Goal: Task Accomplishment & Management: Use online tool/utility

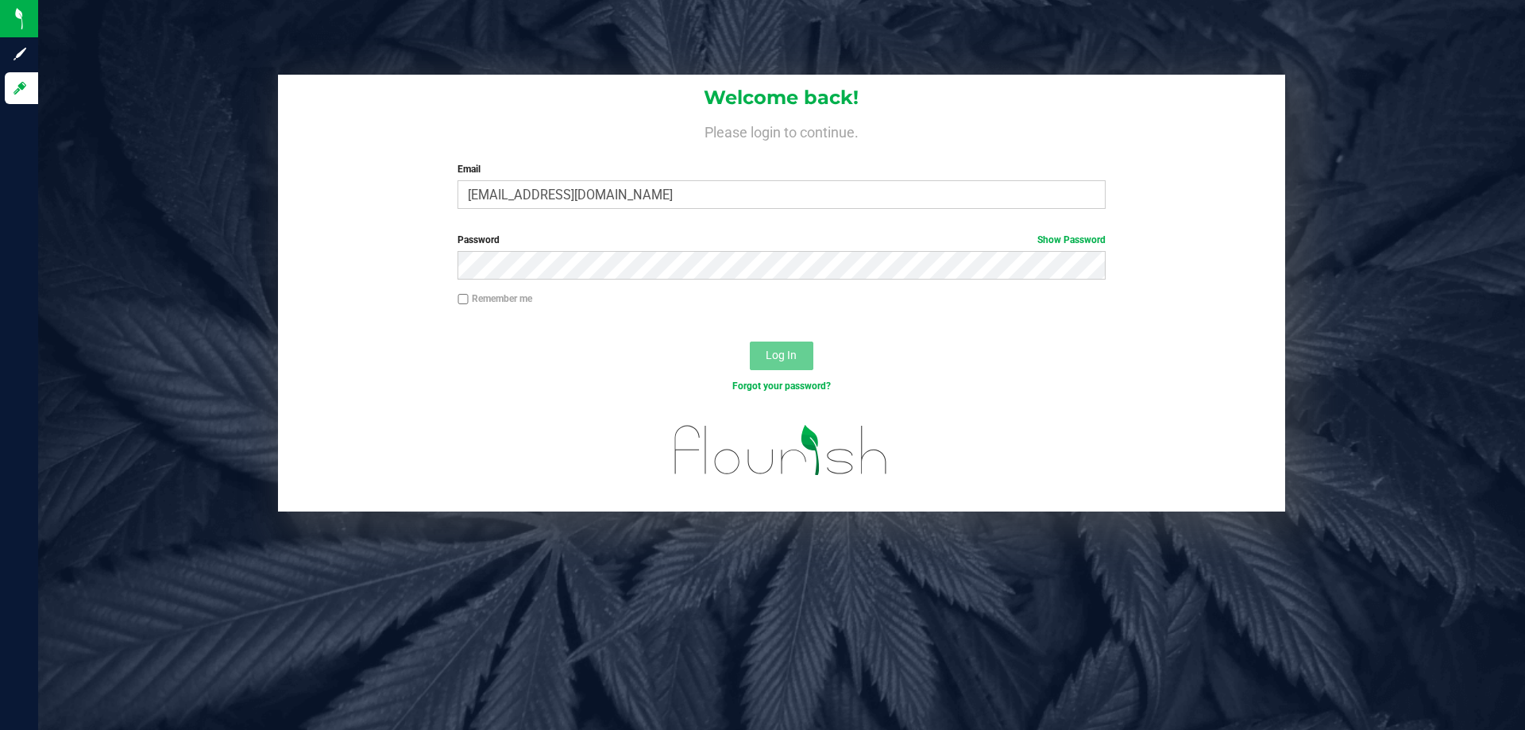
type input "aedmondson@liveparallel.com"
click at [750, 342] on button "Log In" at bounding box center [782, 356] width 64 height 29
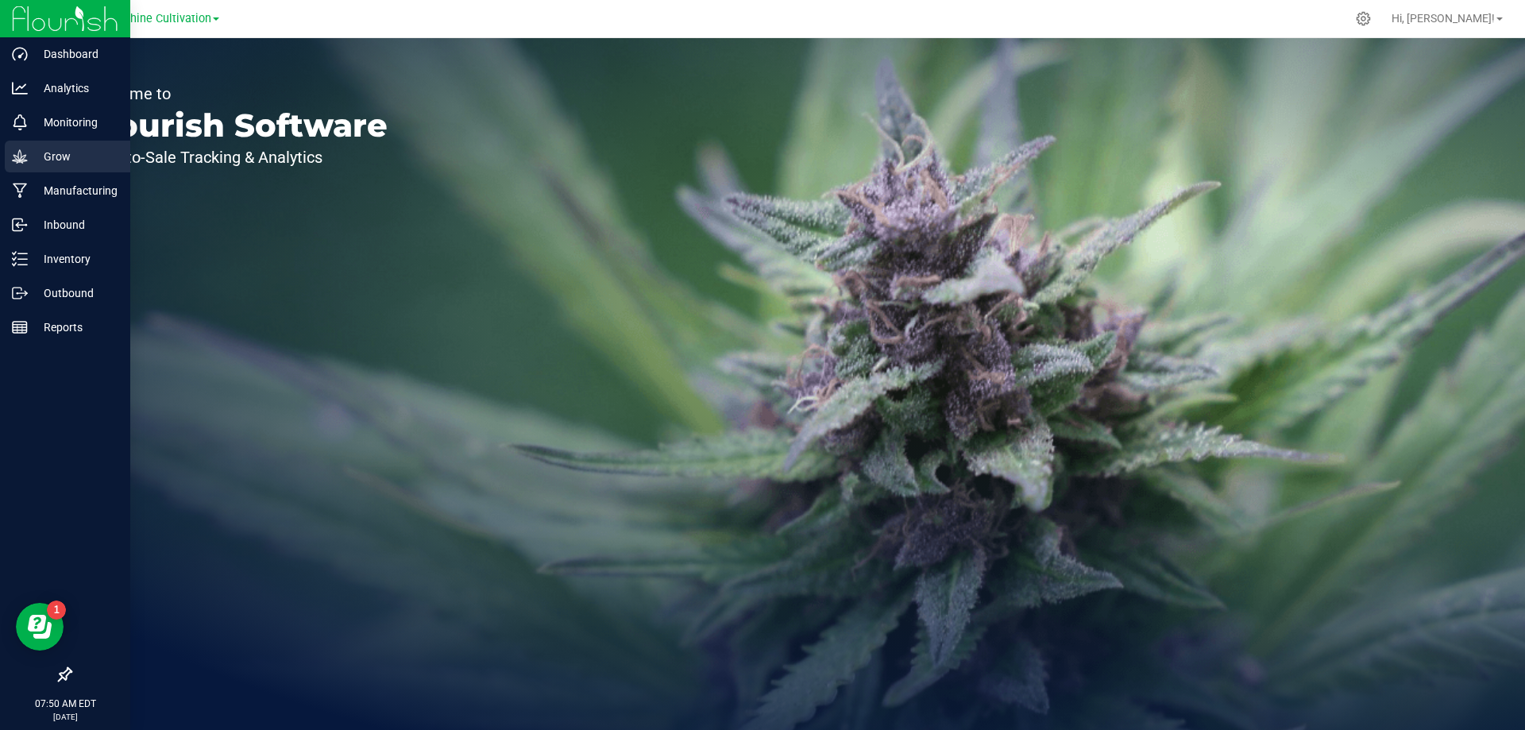
drag, startPoint x: 68, startPoint y: 238, endPoint x: 61, endPoint y: 153, distance: 85.3
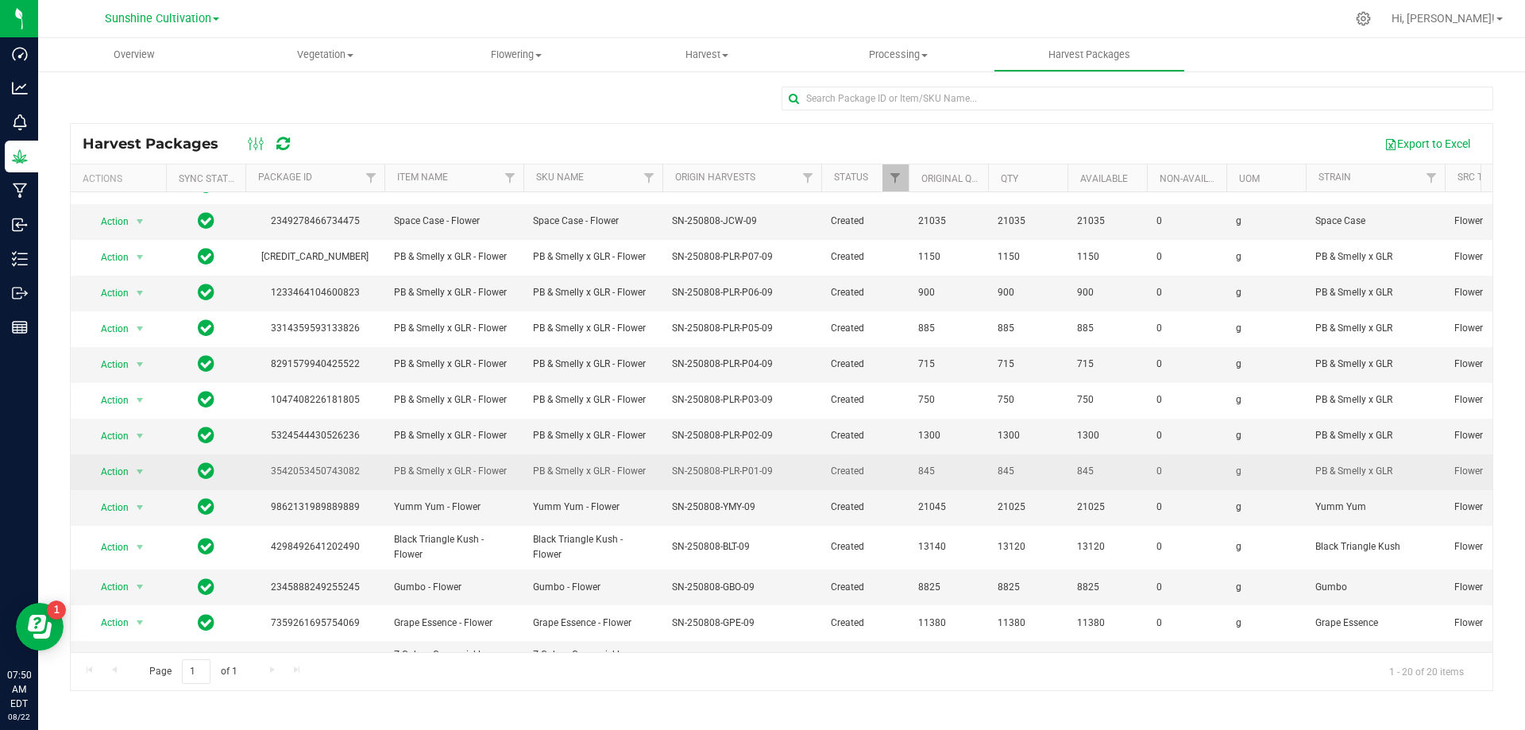
scroll to position [283, 0]
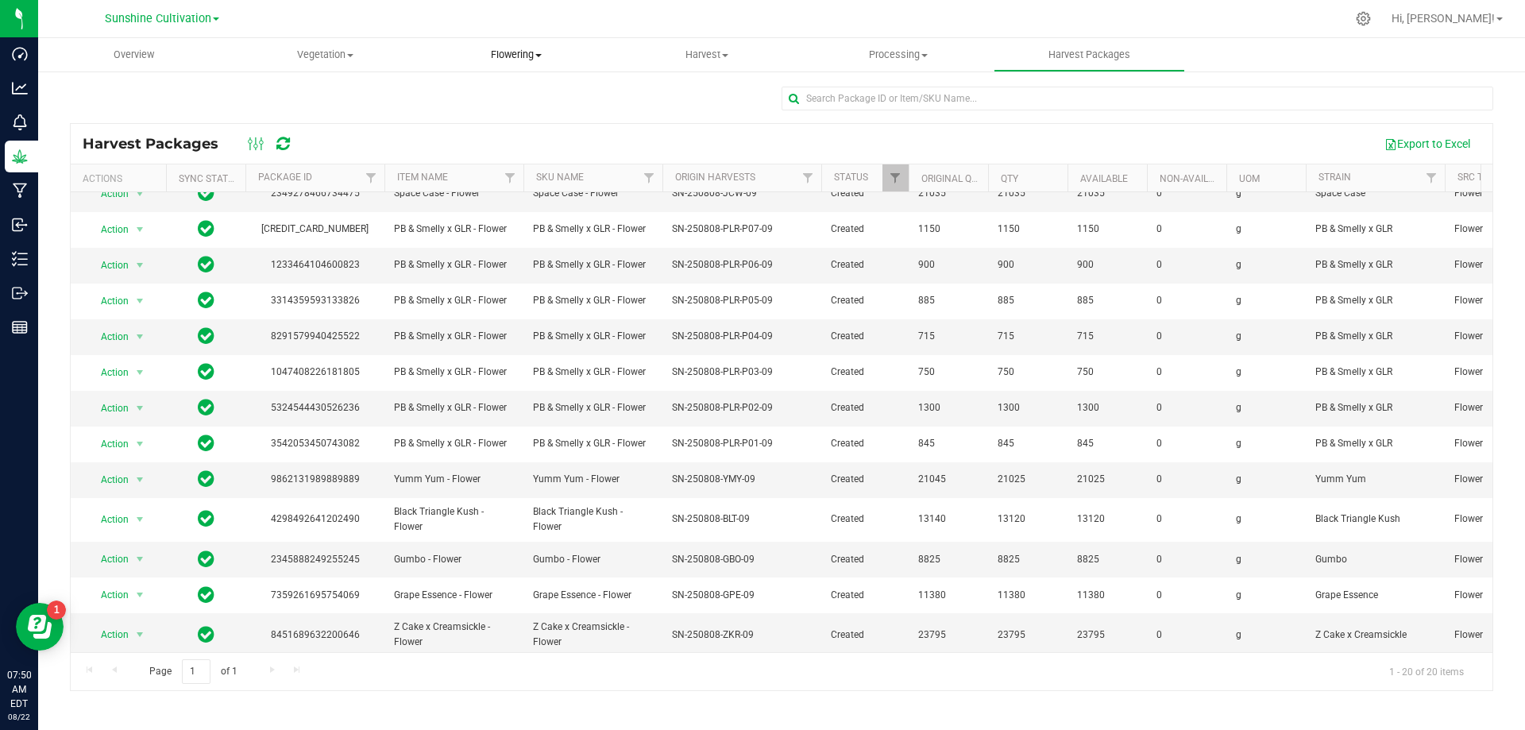
click at [497, 56] on span "Flowering" at bounding box center [516, 55] width 190 height 14
click at [507, 118] on span "Flowering groups" at bounding box center [486, 115] width 132 height 14
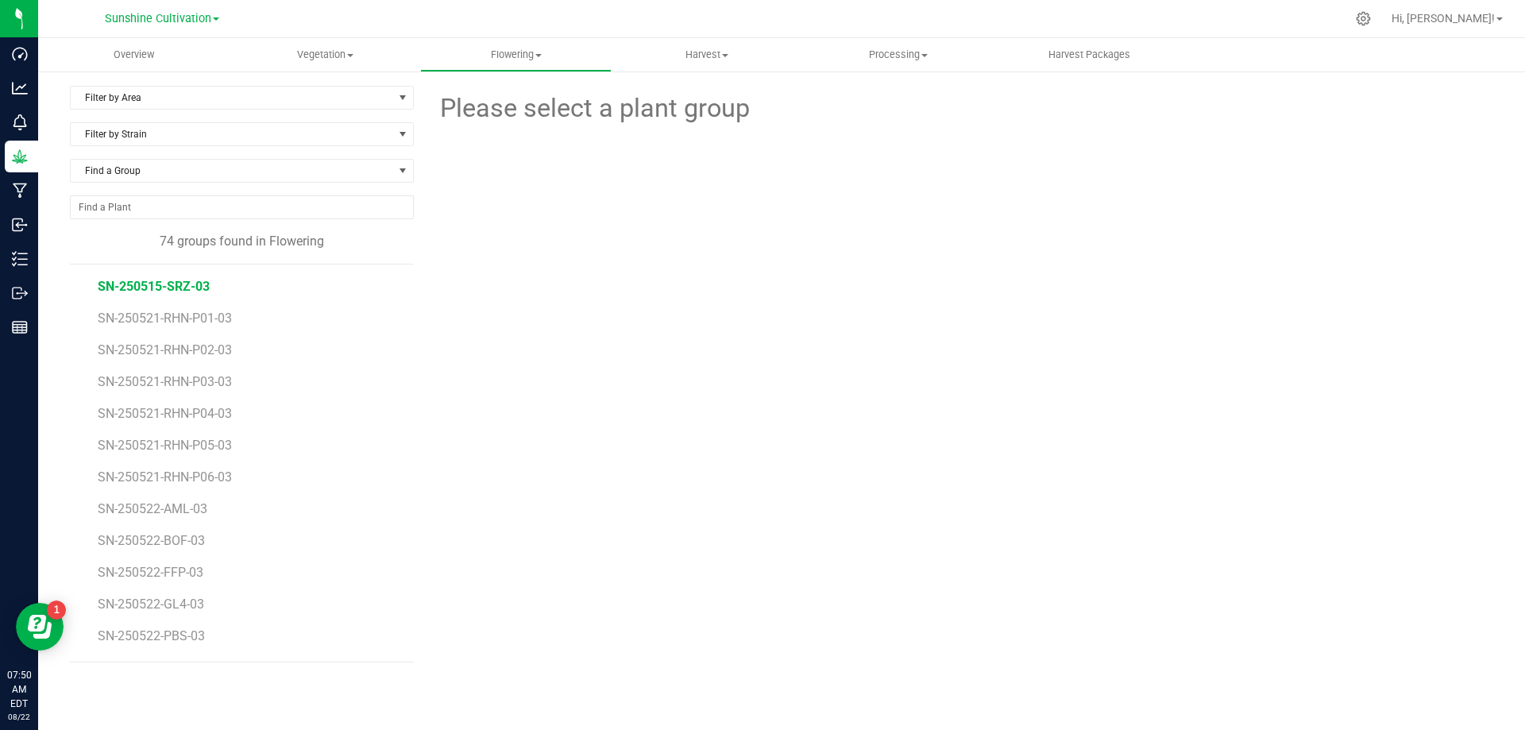
click at [193, 292] on span "SN-250515-SRZ-03" at bounding box center [154, 286] width 112 height 15
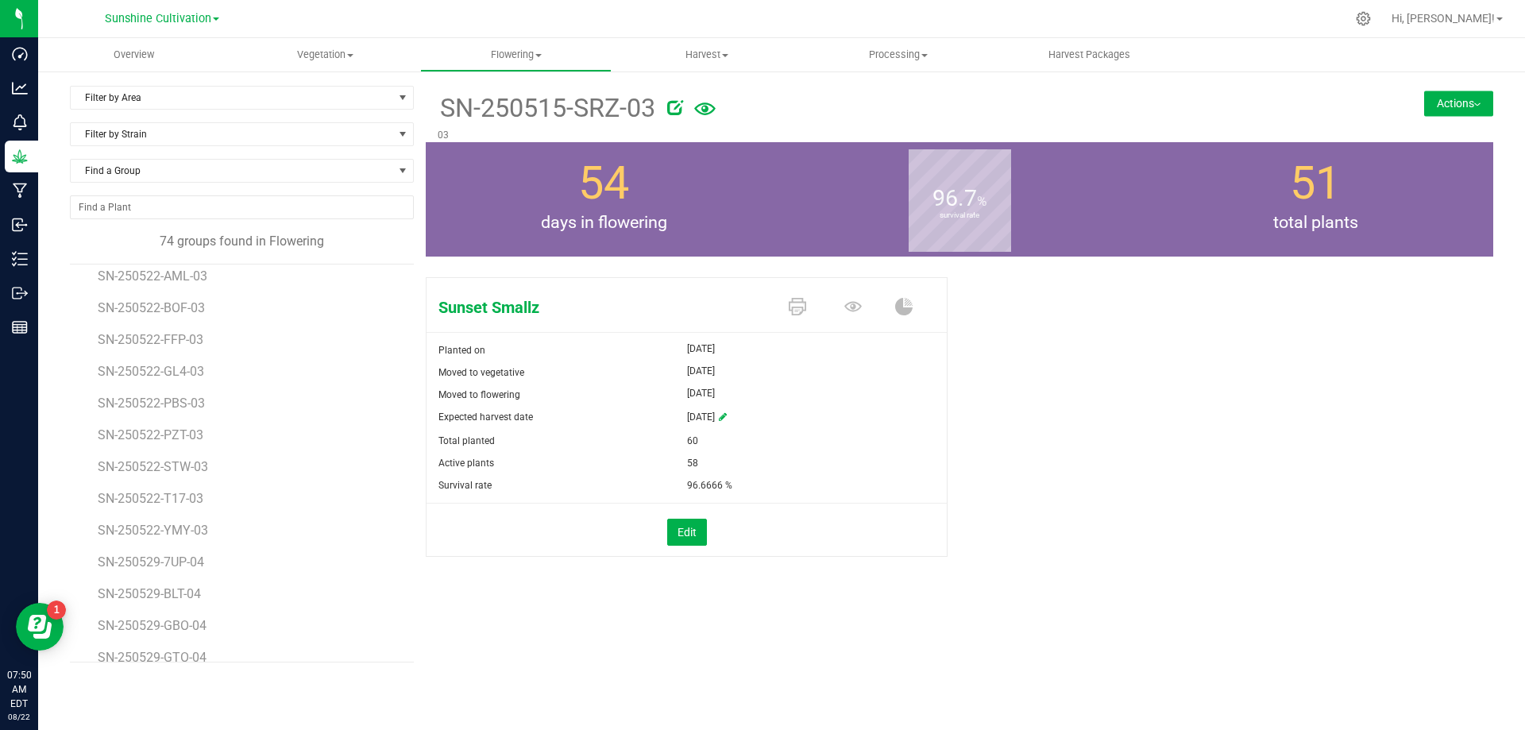
scroll to position [238, 0]
click at [137, 477] on li "SN-250522-T17-03" at bounding box center [250, 487] width 305 height 32
click at [168, 486] on span "SN-250522-T17-03" at bounding box center [153, 492] width 110 height 15
click at [1449, 90] on div "SN-250522-T17-03 03 Actions Move group Split group" at bounding box center [960, 114] width 1068 height 56
click at [1452, 111] on button "Actions" at bounding box center [1458, 103] width 69 height 25
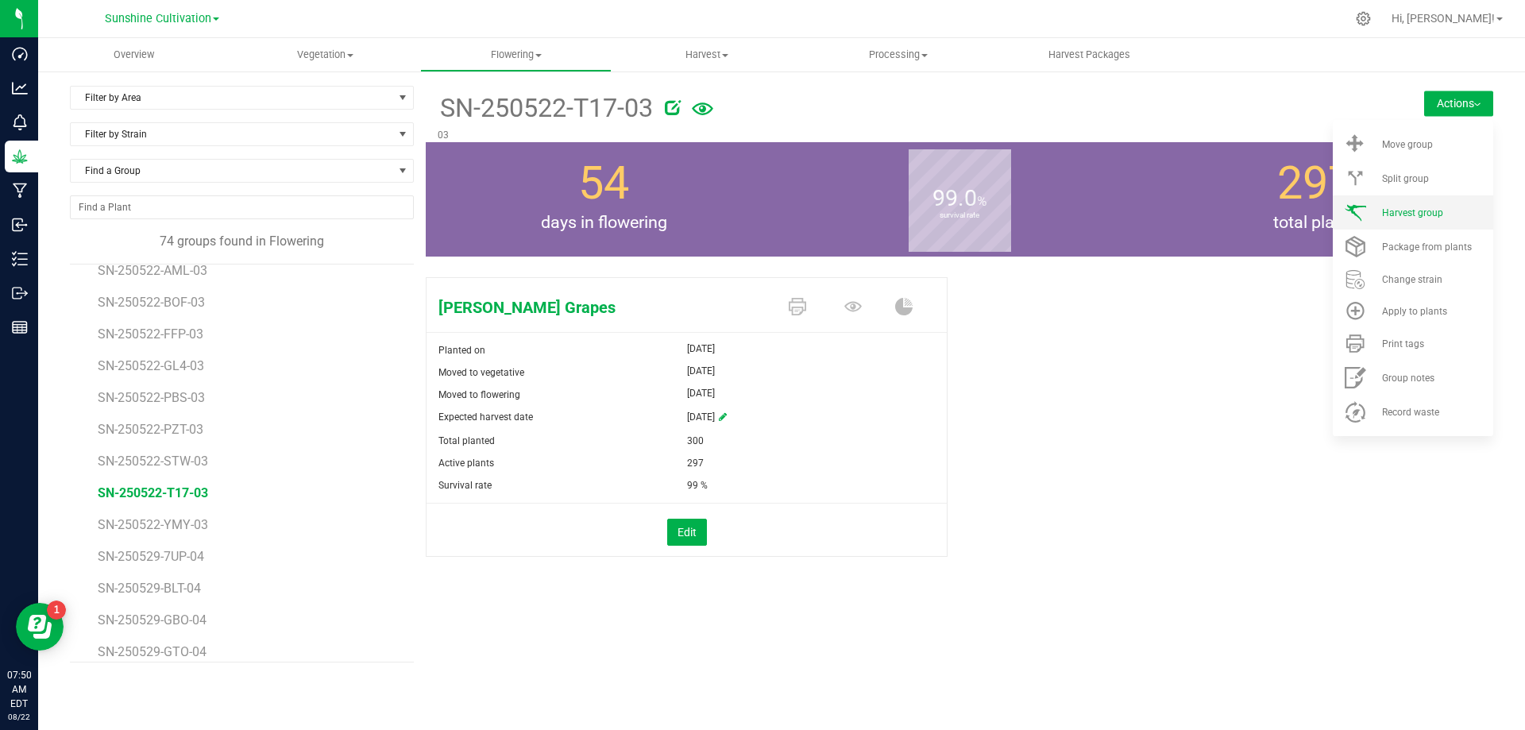
click at [1417, 221] on li "Harvest group" at bounding box center [1413, 212] width 160 height 34
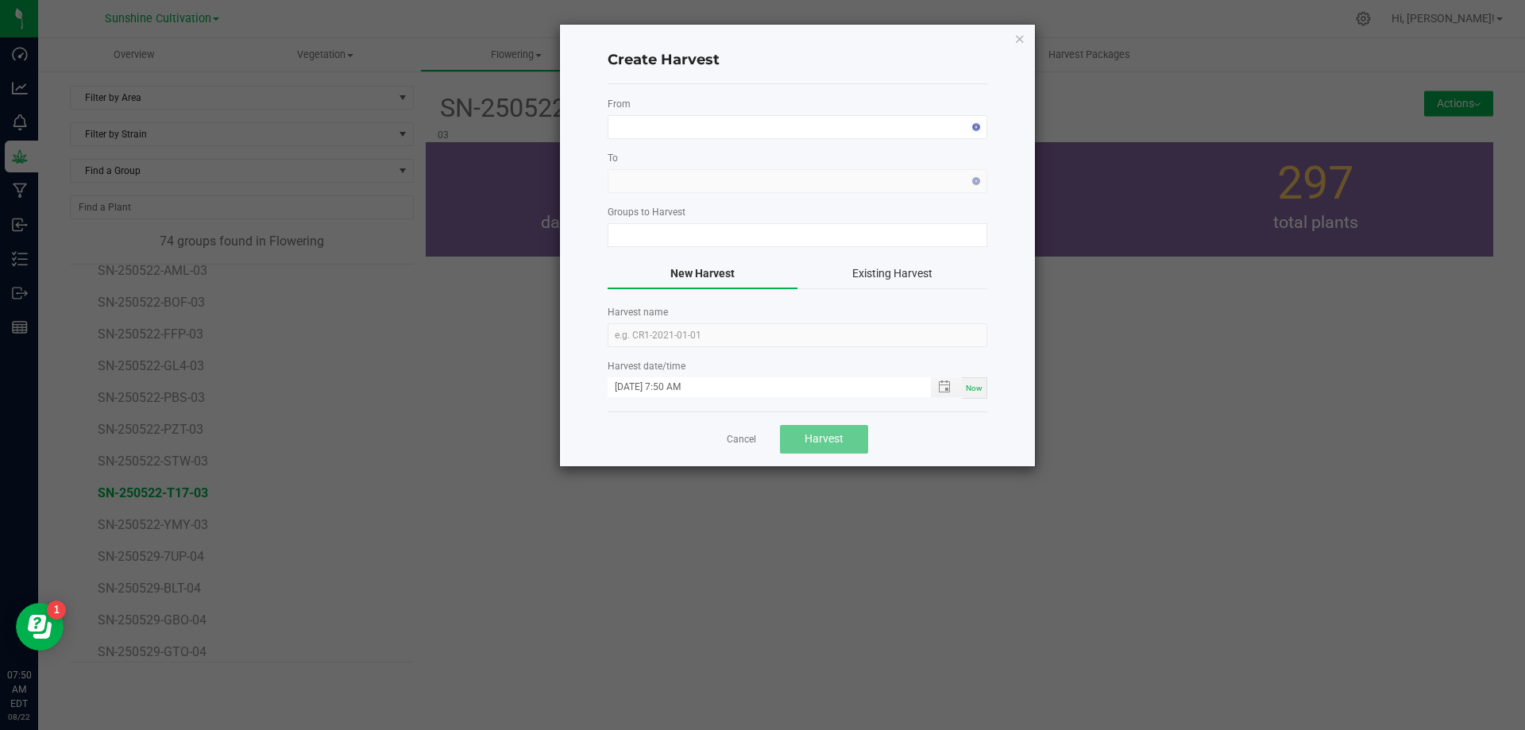
type input "SN-250522-T17-03"
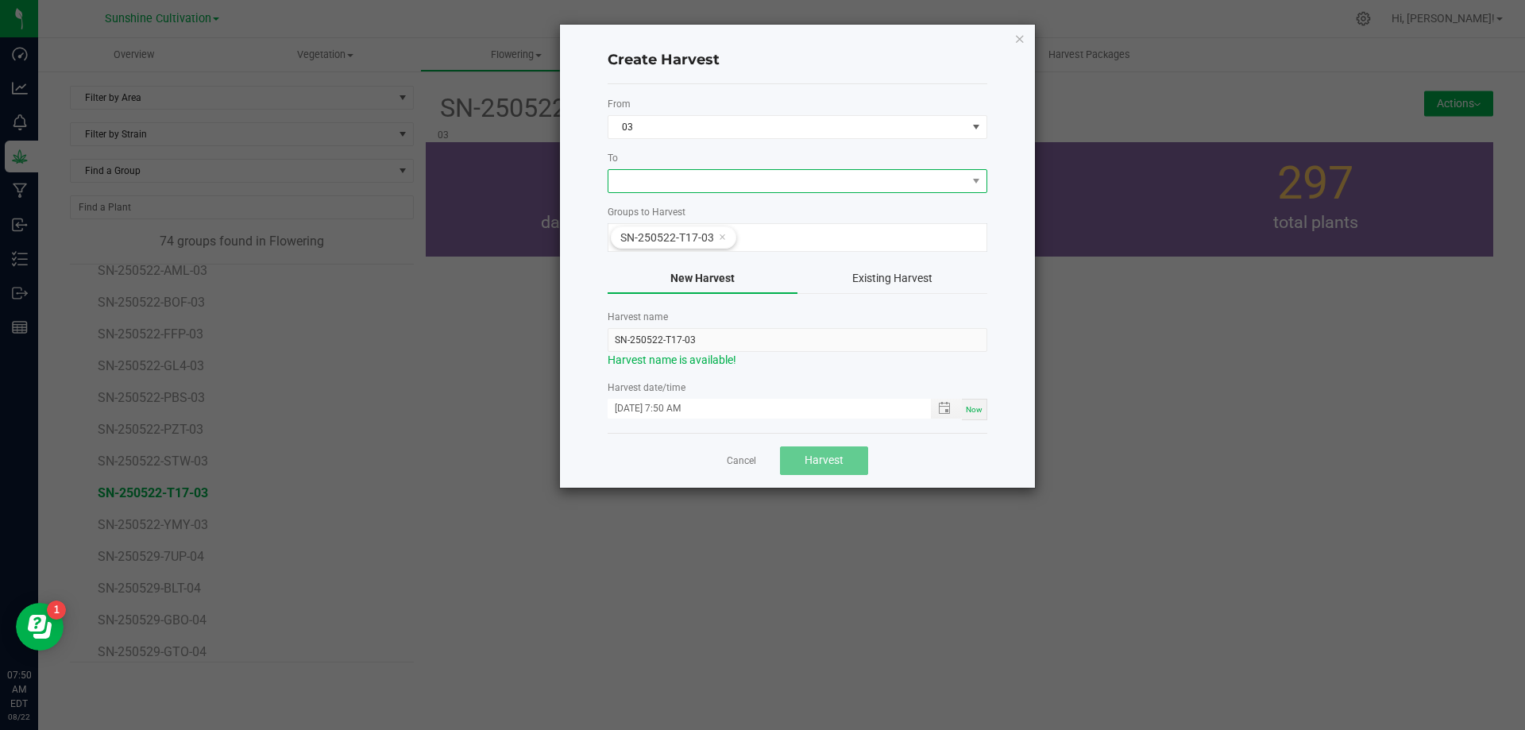
click at [686, 182] on span at bounding box center [788, 181] width 358 height 22
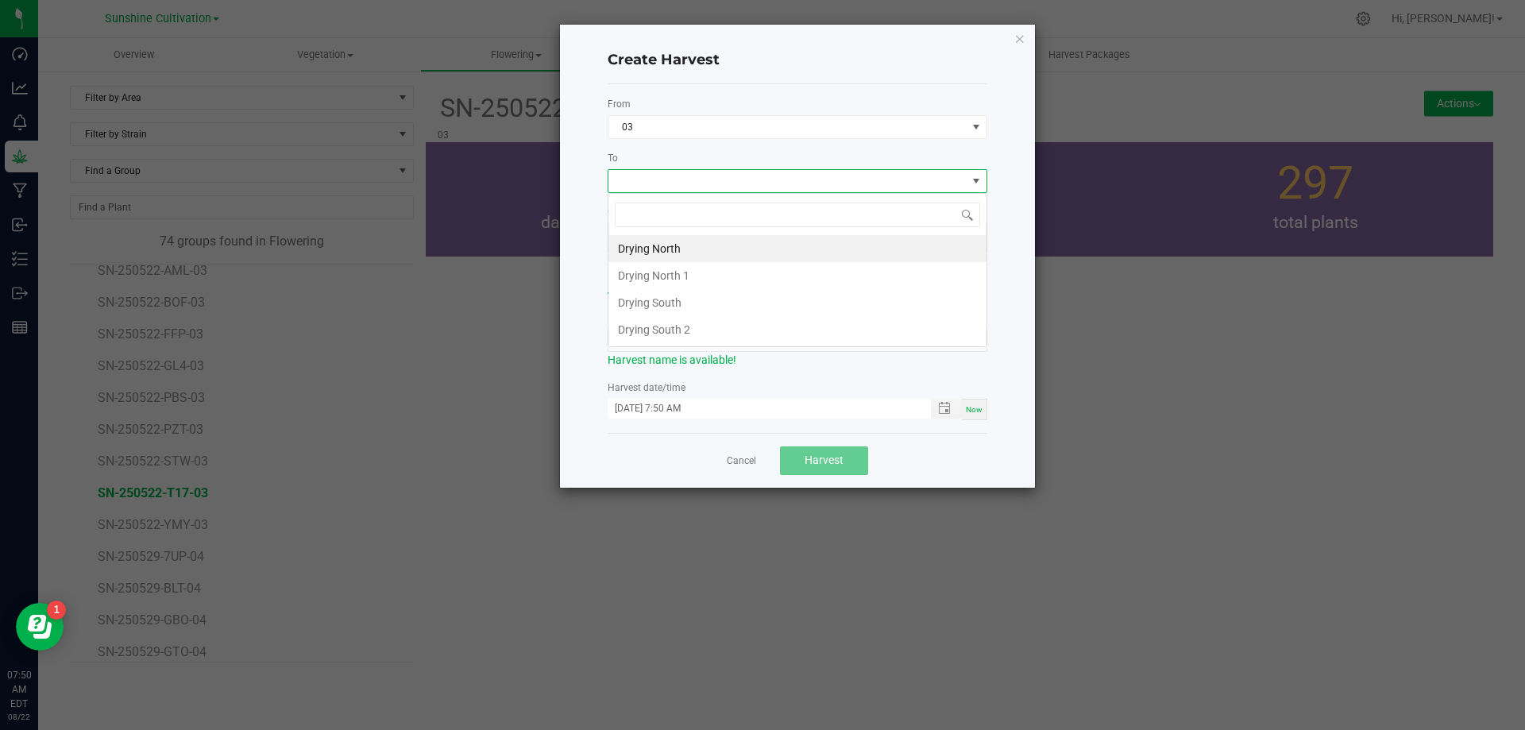
scroll to position [24, 380]
click at [688, 249] on li "Drying North" at bounding box center [798, 248] width 378 height 27
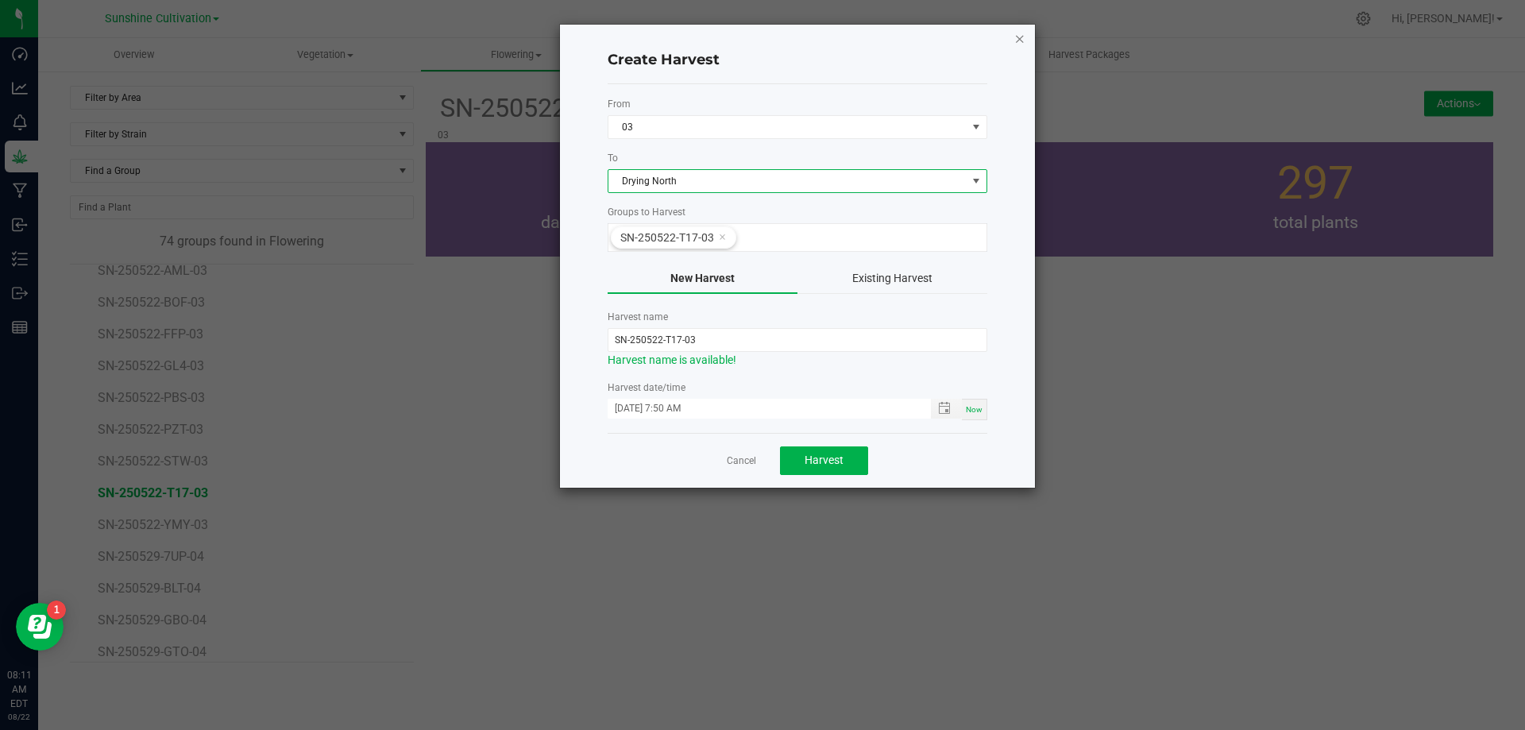
click at [1019, 37] on icon "button" at bounding box center [1020, 38] width 11 height 19
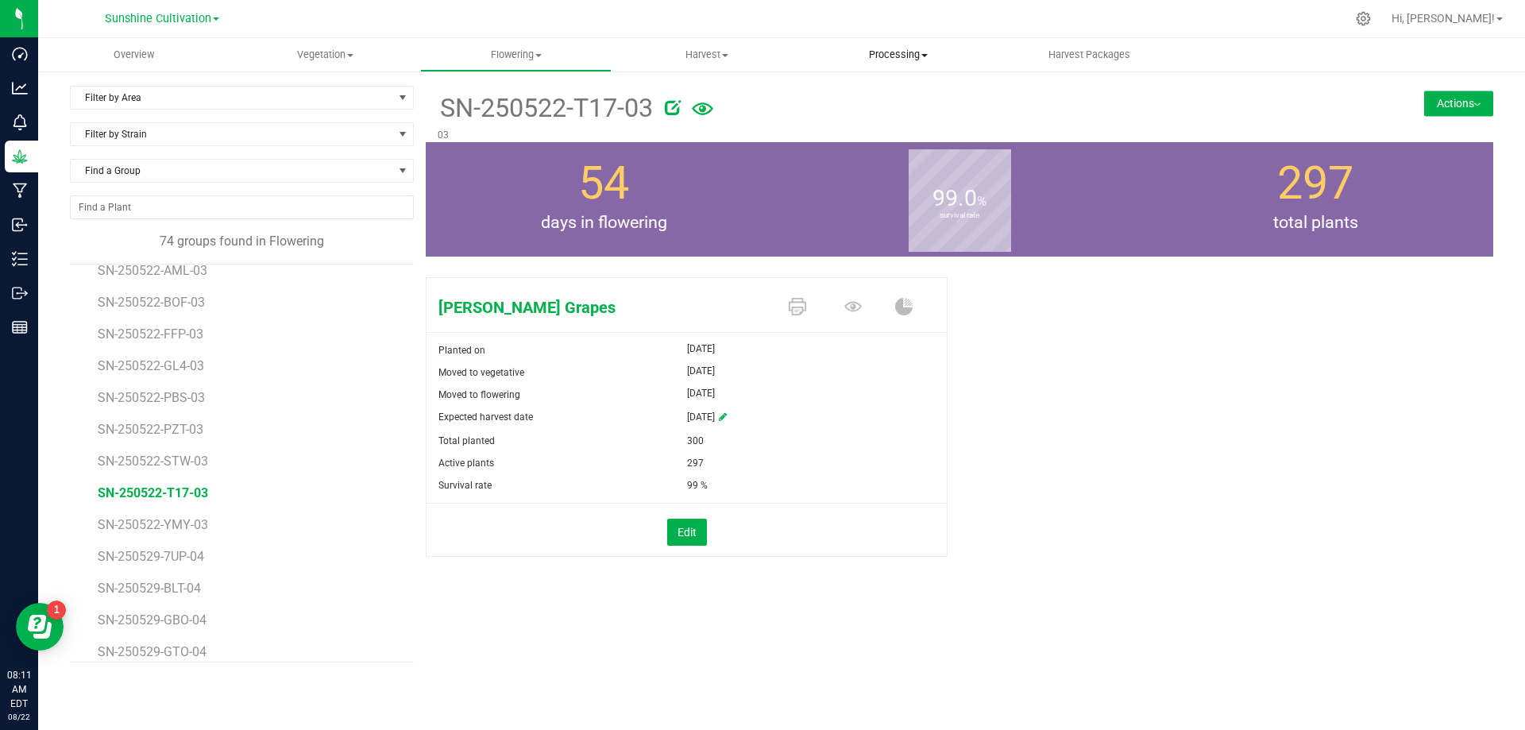
click at [868, 65] on uib-tab-heading "Processing Processing harvests Processing plants Completed harvests" at bounding box center [899, 55] width 190 height 32
